Goal: Transaction & Acquisition: Download file/media

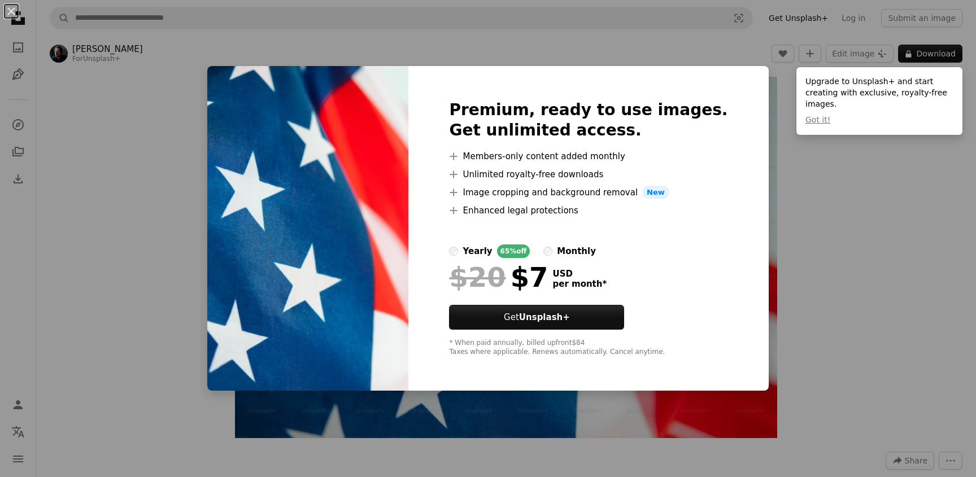
click at [874, 207] on div "An X shape Premium, ready to use images. Get unlimited access. A plus sign Memb…" at bounding box center [488, 238] width 976 height 477
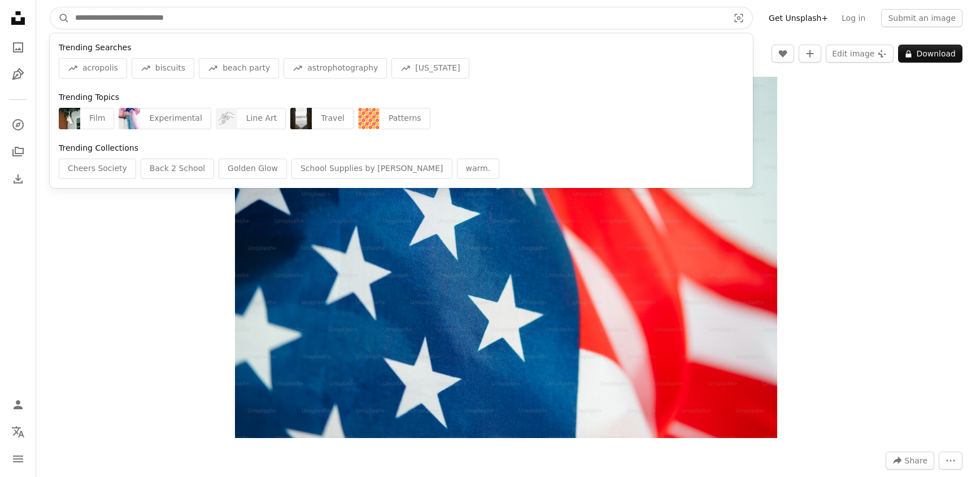
click at [254, 17] on input "Find visuals sitewide" at bounding box center [397, 17] width 656 height 21
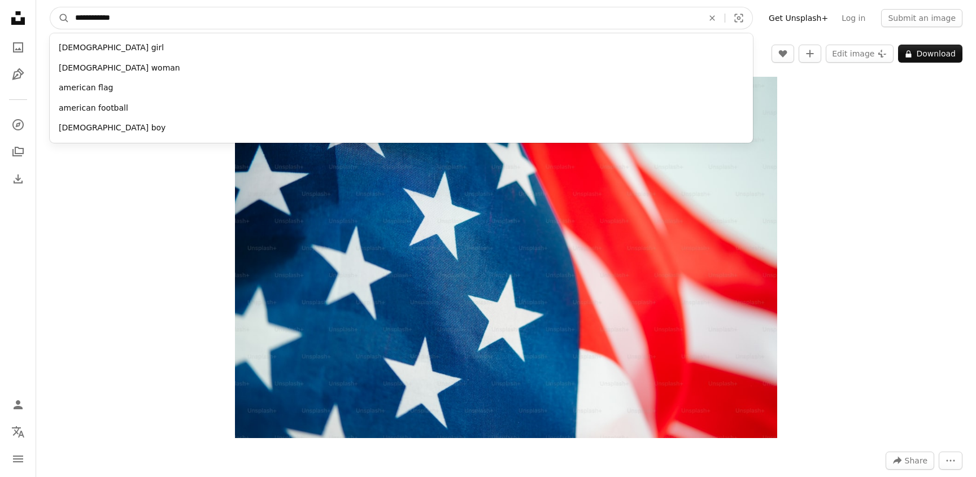
type input "**********"
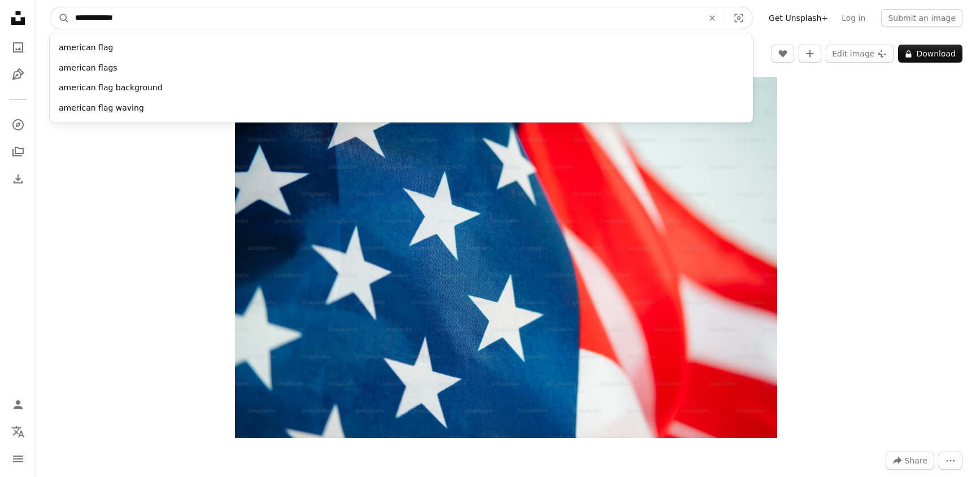
click button "A magnifying glass" at bounding box center [59, 17] width 19 height 21
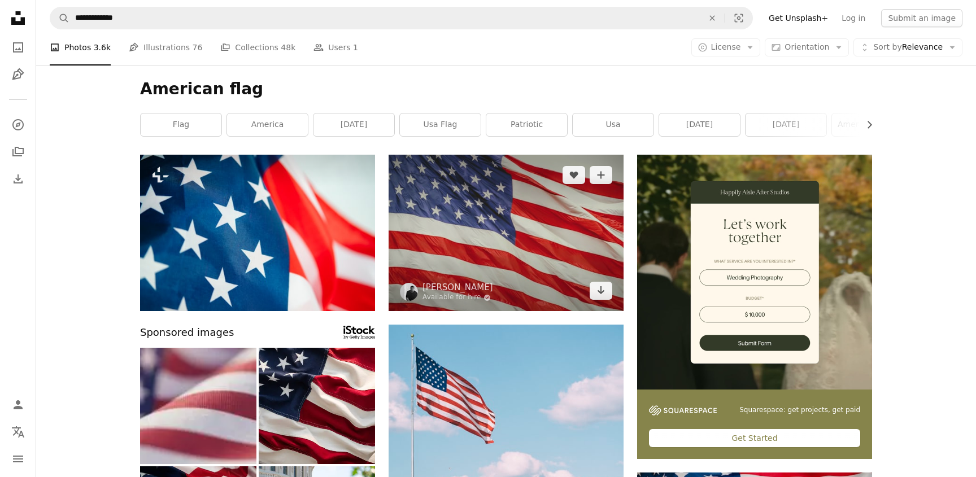
click at [505, 222] on img at bounding box center [505, 233] width 235 height 156
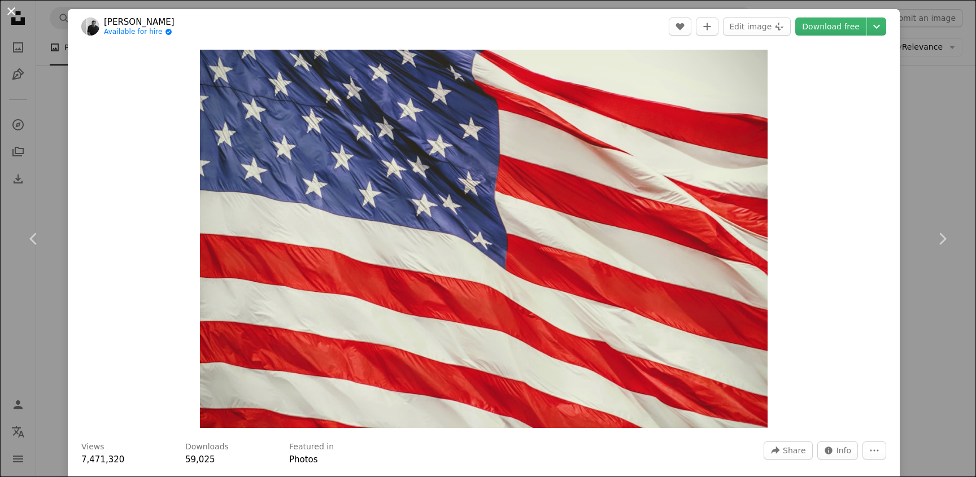
click at [16, 8] on button "An X shape" at bounding box center [12, 12] width 14 height 14
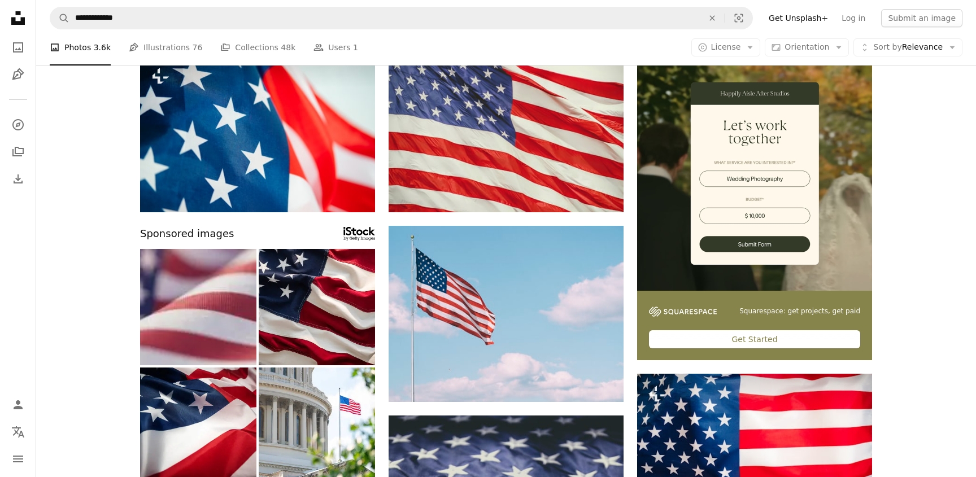
scroll to position [108, 0]
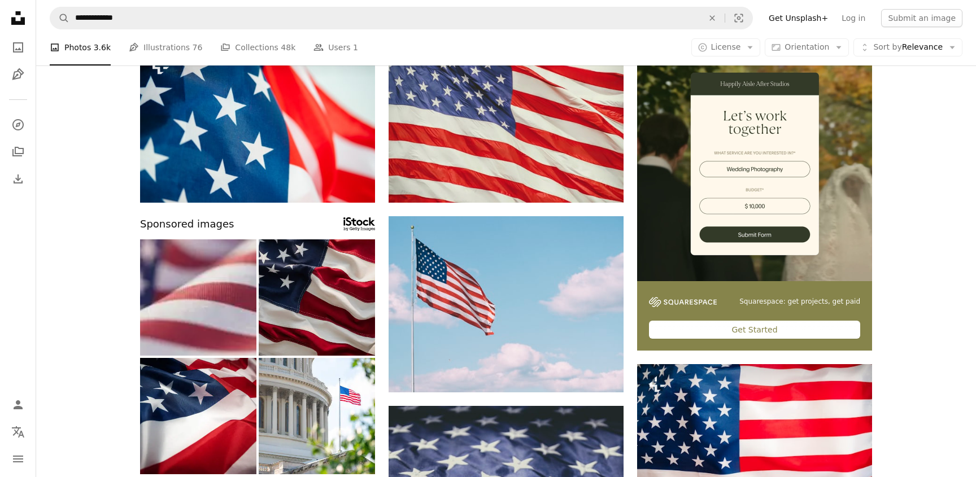
click at [322, 304] on img at bounding box center [317, 297] width 116 height 116
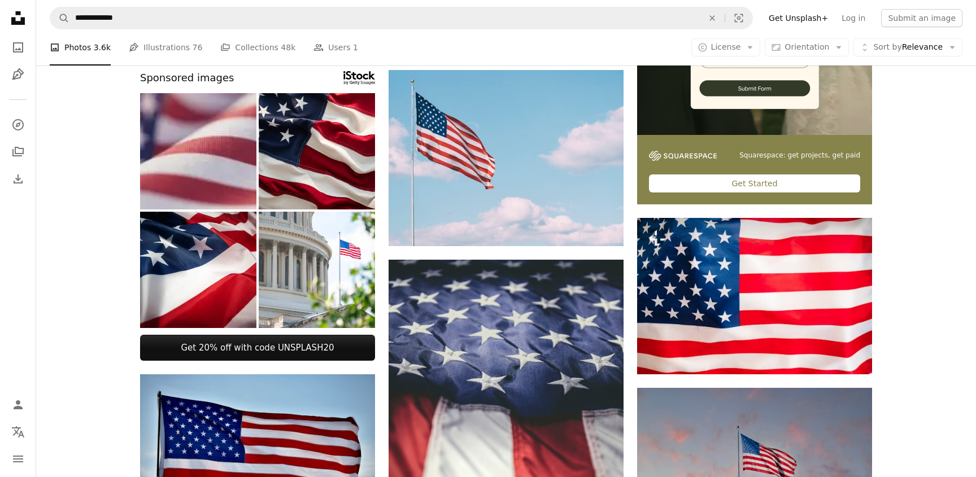
scroll to position [256, 0]
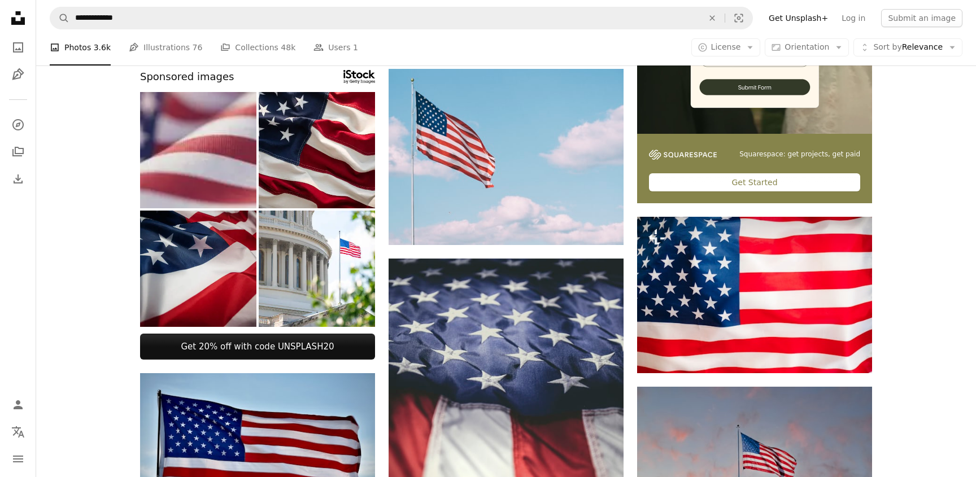
click at [203, 279] on img at bounding box center [198, 269] width 116 height 116
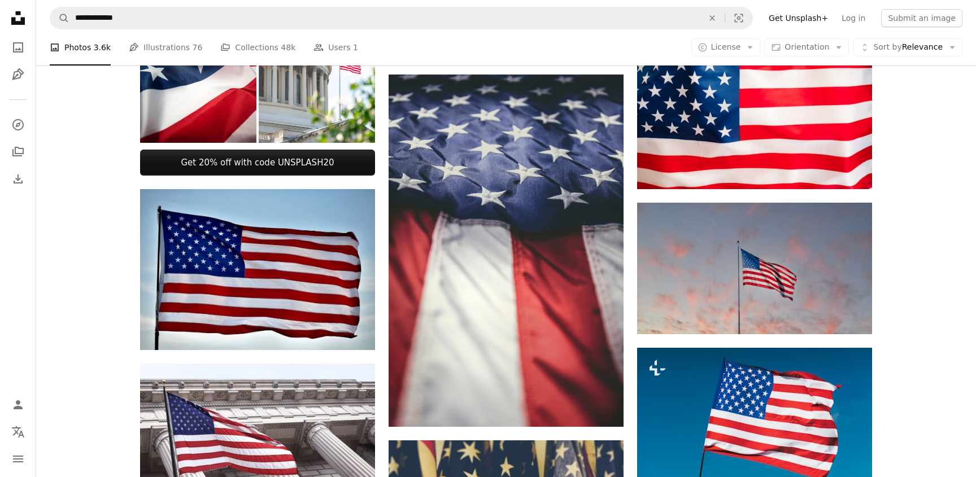
scroll to position [443, 0]
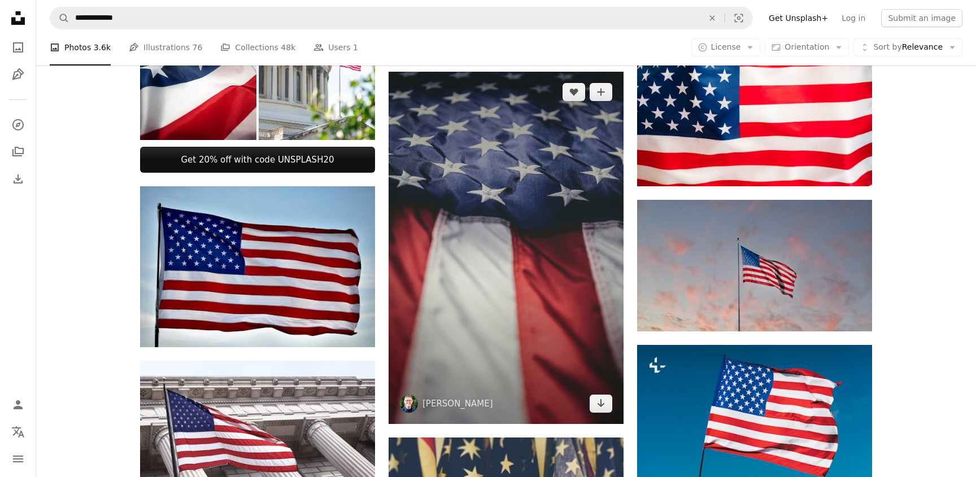
click at [507, 260] on img at bounding box center [505, 248] width 235 height 352
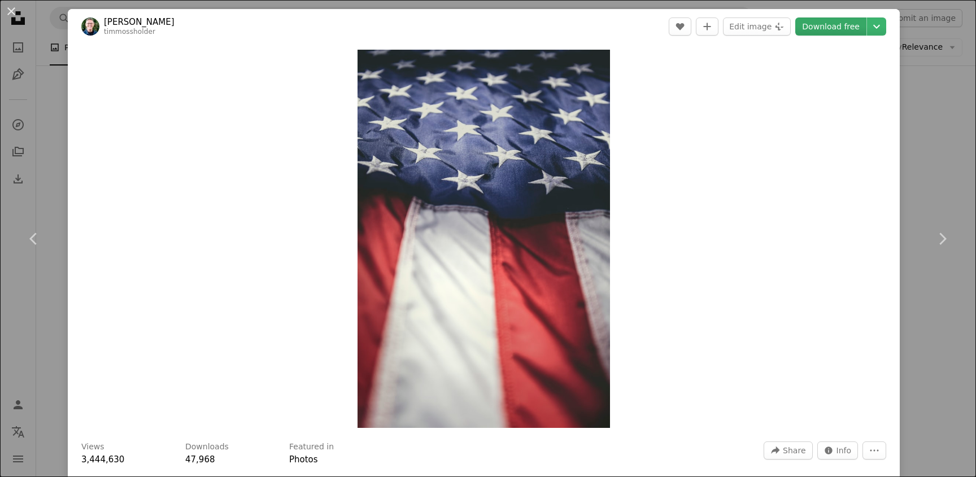
click at [842, 21] on link "Download free" at bounding box center [830, 27] width 71 height 18
